Goal: Transaction & Acquisition: Purchase product/service

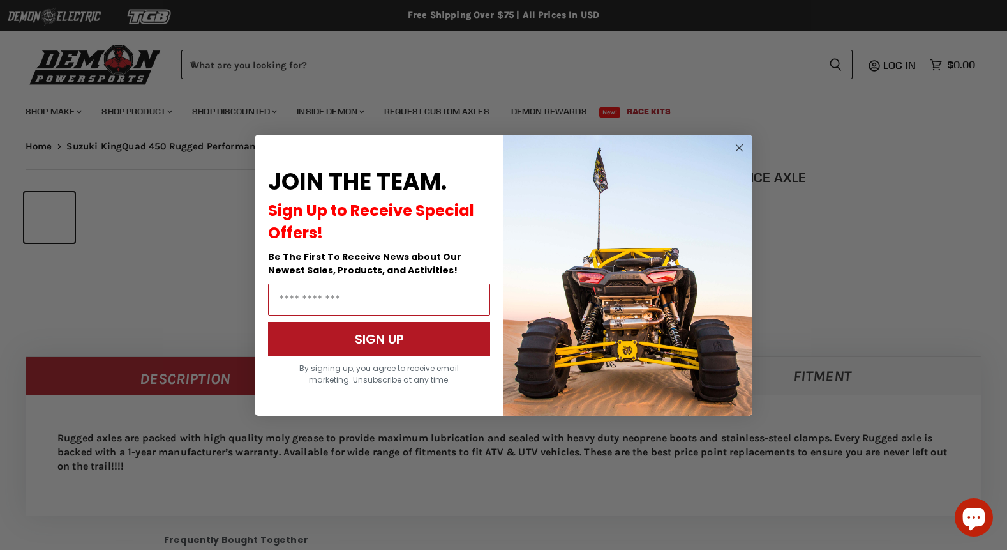
select select "******"
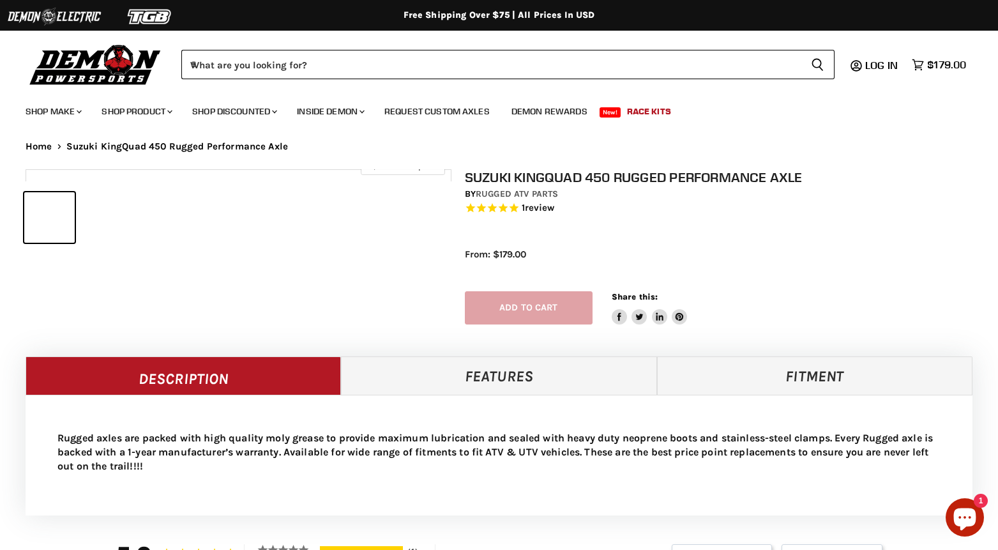
select select "******"
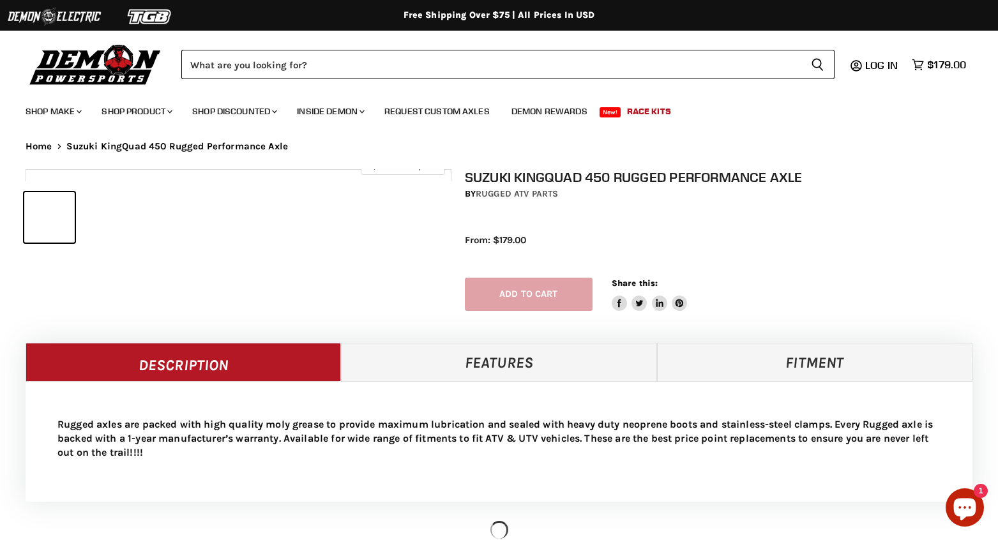
select select "******"
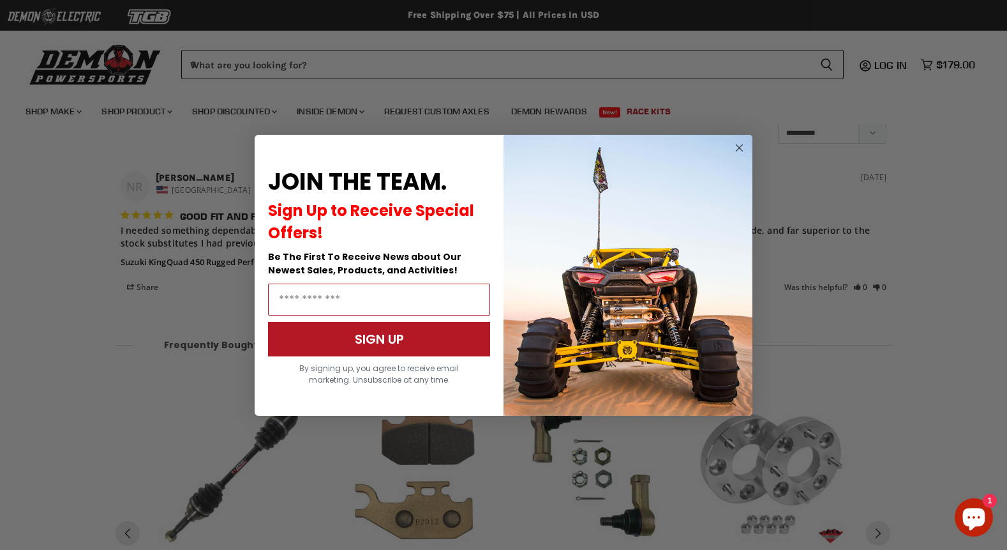
scroll to position [1008, 0]
